Goal: Task Accomplishment & Management: Manage account settings

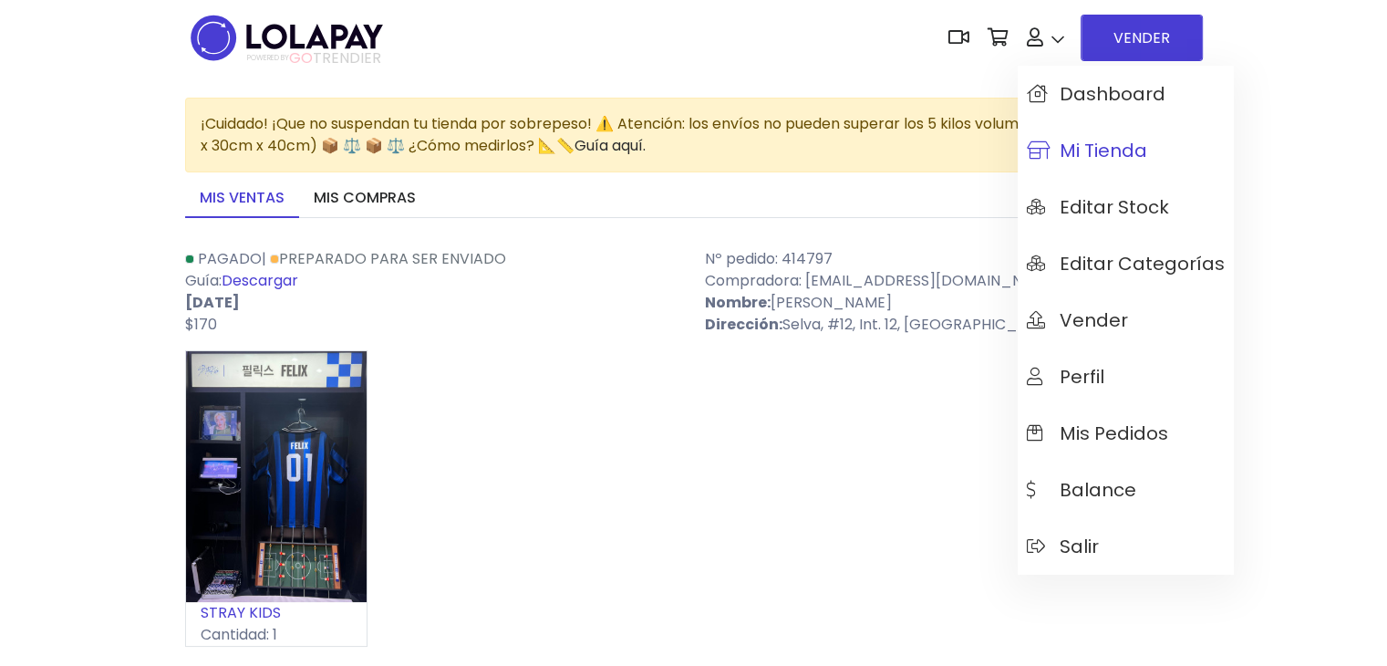
click at [1080, 172] on link "Mi tienda" at bounding box center [1126, 150] width 216 height 57
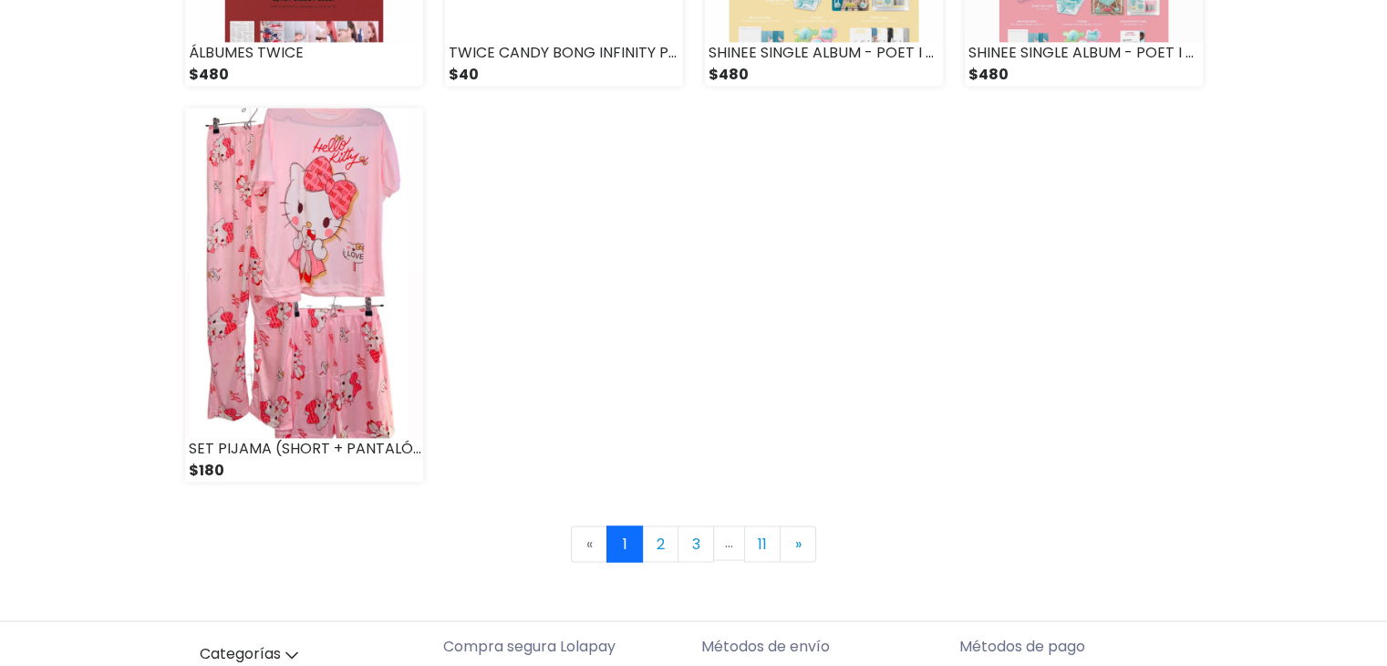
scroll to position [2590, 0]
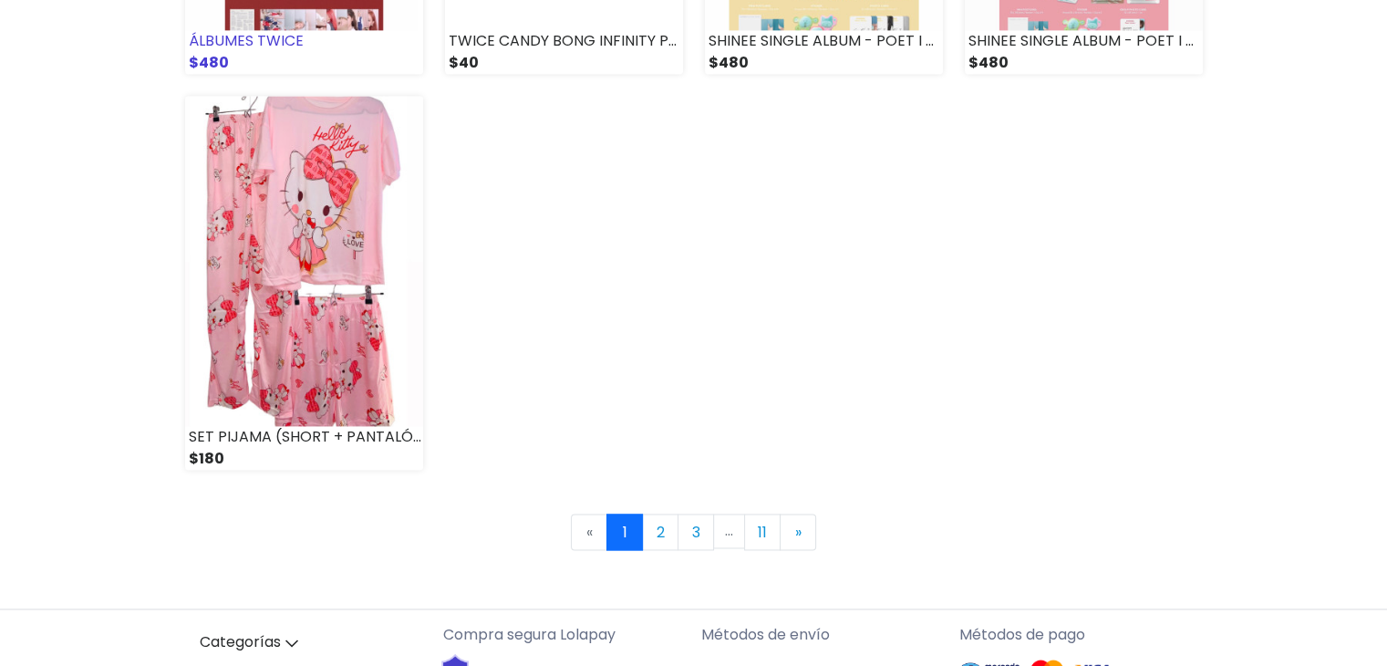
click at [352, 37] on div "ÁLBUMES TWICE" at bounding box center [304, 41] width 238 height 22
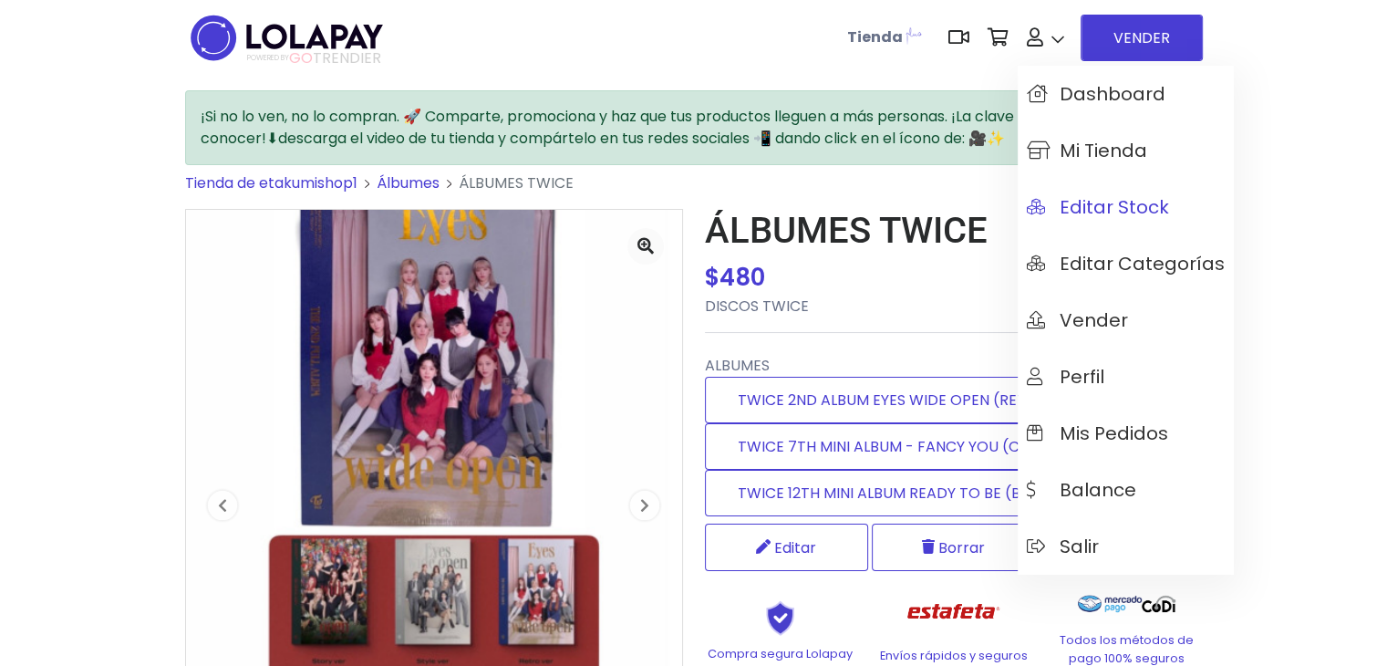
click at [1073, 198] on span "Editar Stock" at bounding box center [1098, 207] width 142 height 20
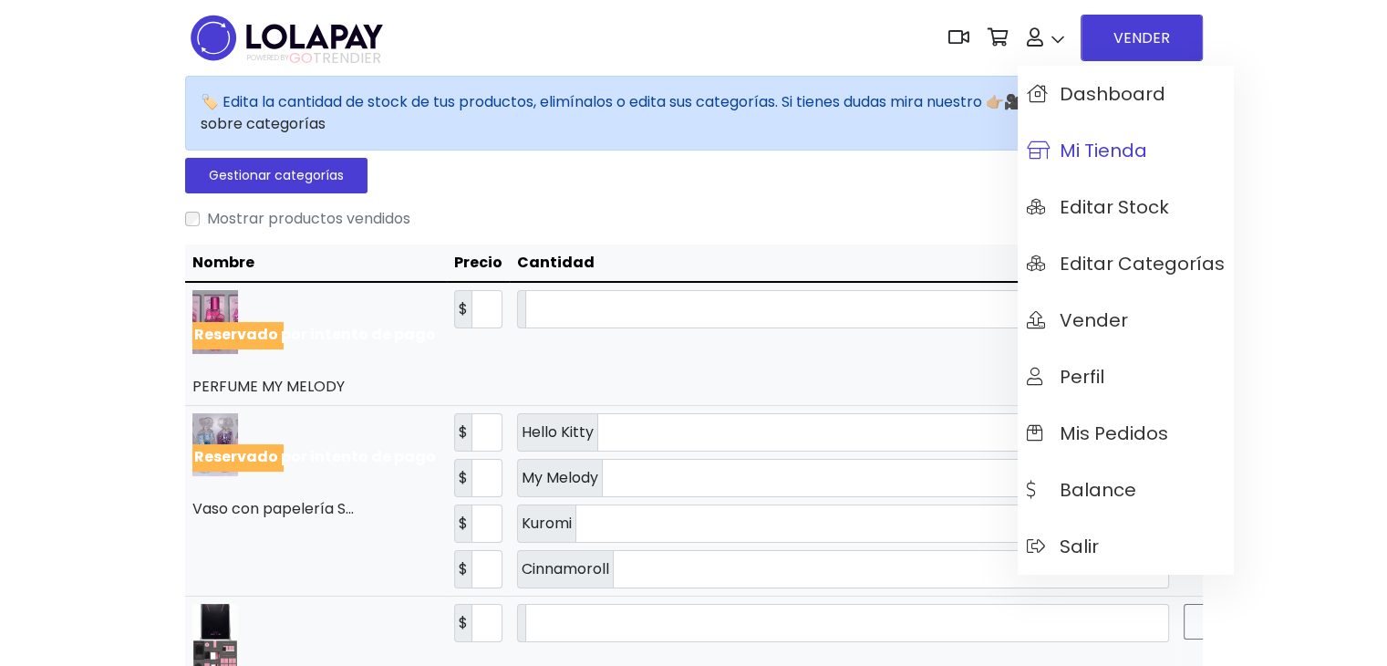
click at [1059, 158] on span "Mi tienda" at bounding box center [1087, 150] width 120 height 20
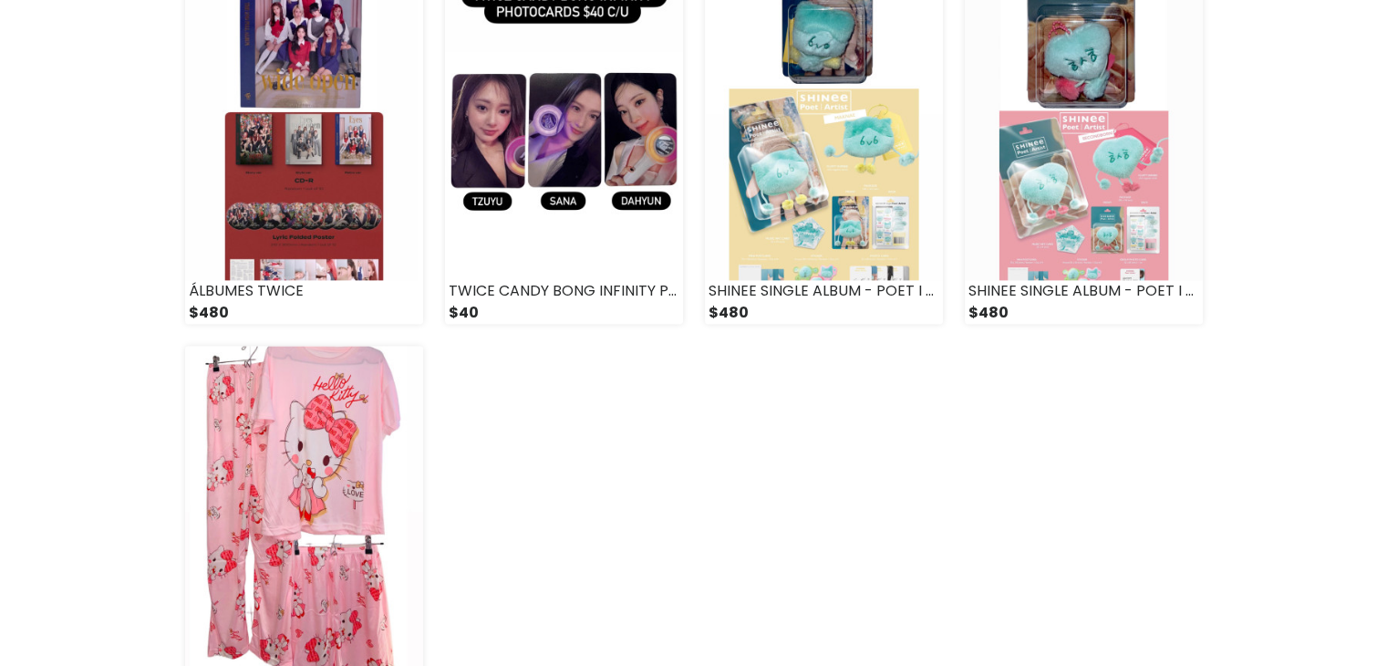
scroll to position [2298, 0]
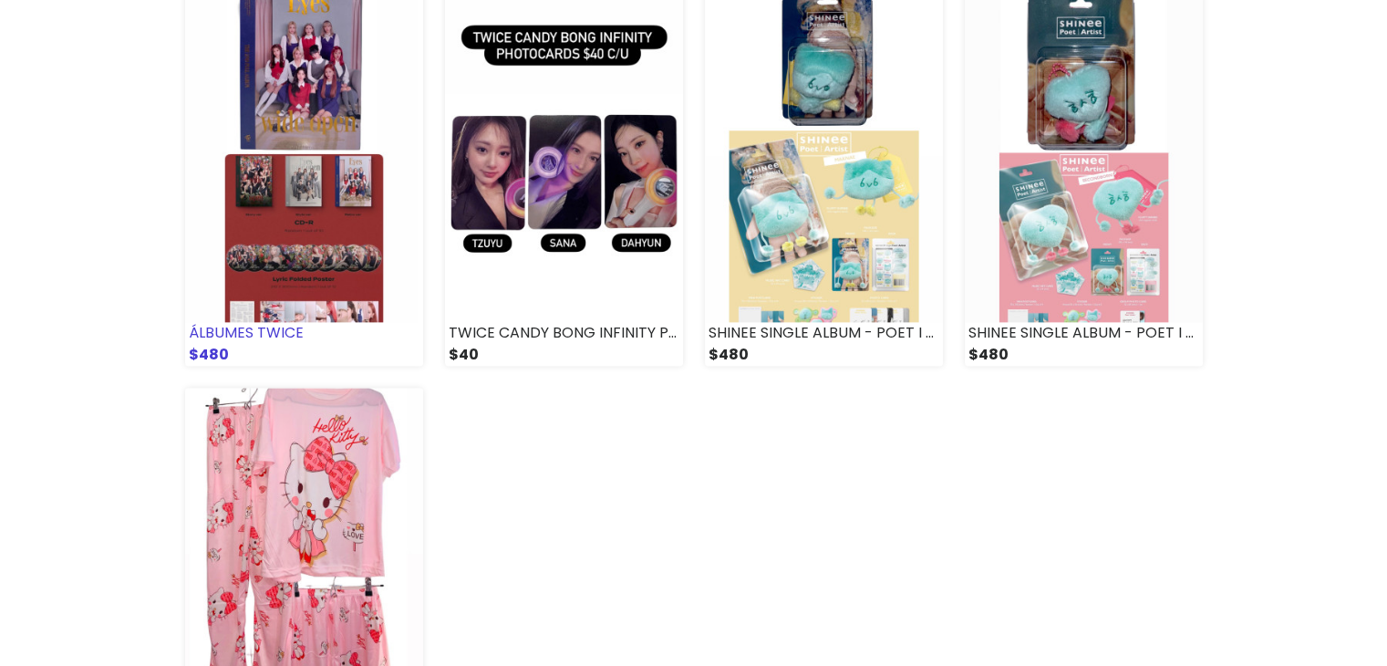
click at [281, 174] on img at bounding box center [304, 157] width 238 height 330
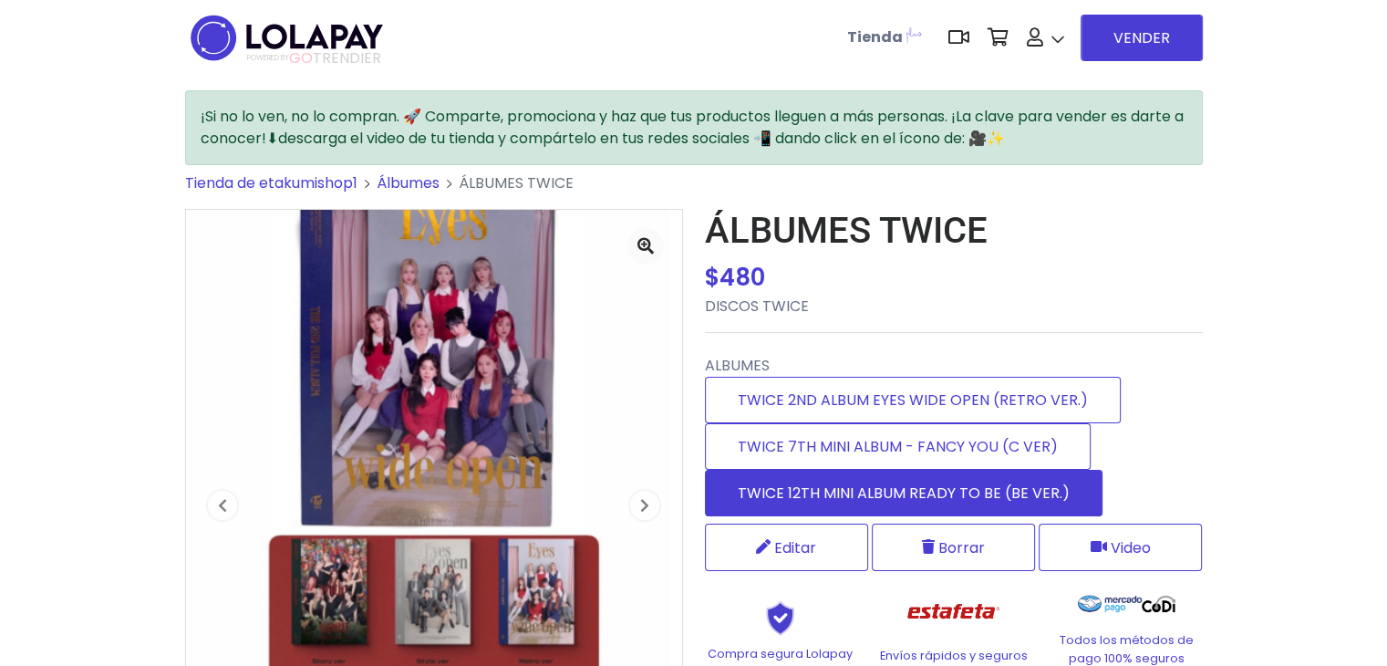
click at [817, 479] on label "TWICE 12TH MINI ALBUM READY TO BE (BE VER.)" at bounding box center [904, 493] width 398 height 47
